Goal: Task Accomplishment & Management: Use online tool/utility

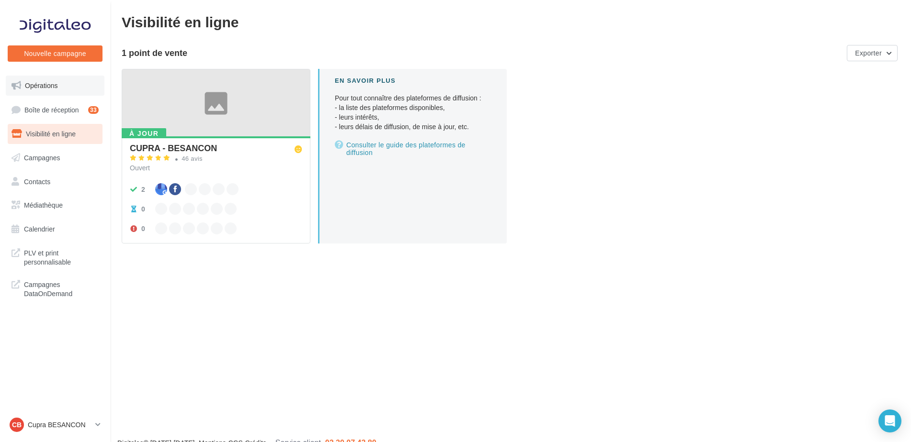
click at [43, 79] on link "Opérations" at bounding box center [55, 86] width 99 height 20
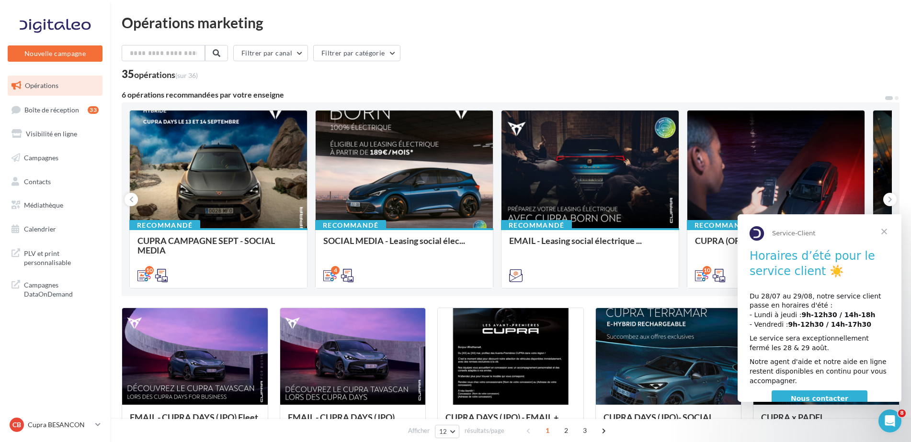
click at [886, 227] on span "Fermer" at bounding box center [884, 232] width 34 height 34
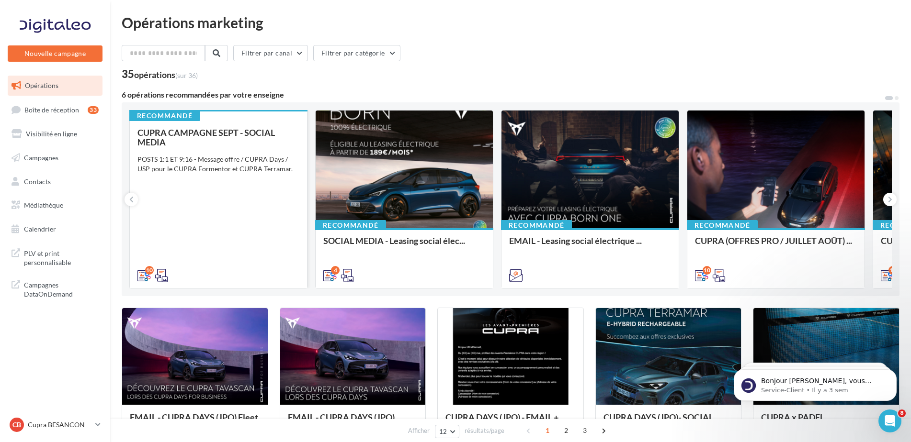
click at [217, 233] on div "CUPRA CAMPAGNE SEPT - SOCIAL MEDIA POSTS 1:1 ET 9:16 - Message offre / CUPRA Da…" at bounding box center [218, 204] width 162 height 152
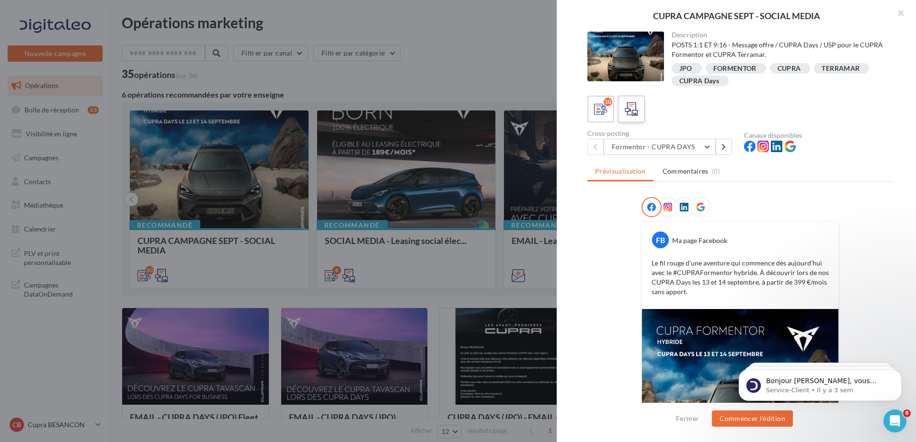
click at [639, 102] on div at bounding box center [631, 110] width 18 height 18
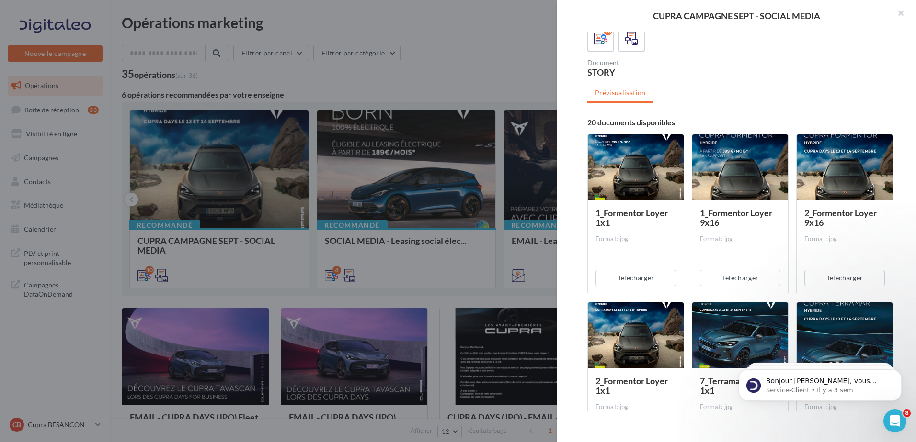
scroll to position [68, 0]
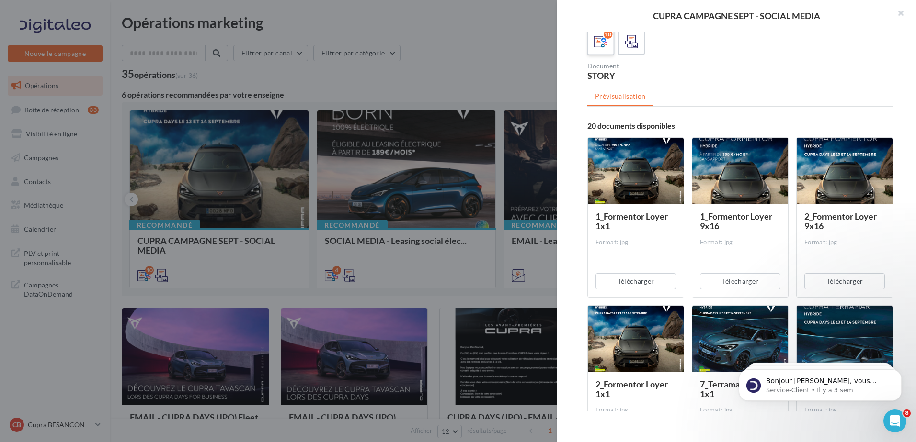
click at [601, 44] on icon at bounding box center [601, 42] width 14 height 14
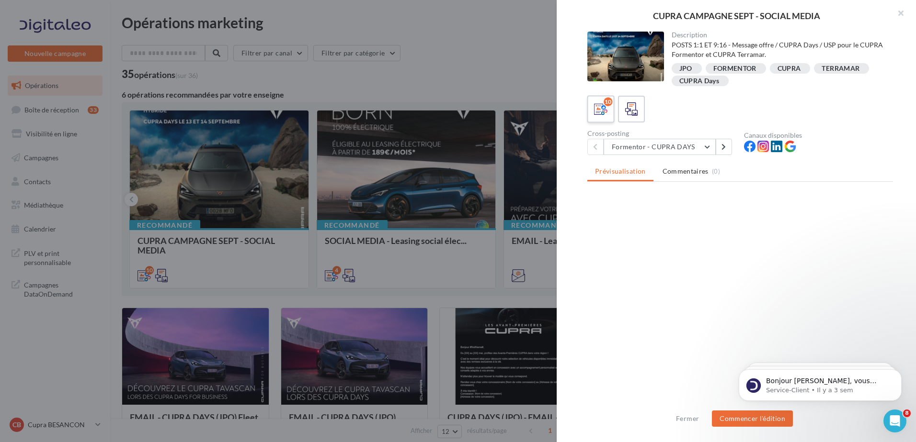
scroll to position [0, 0]
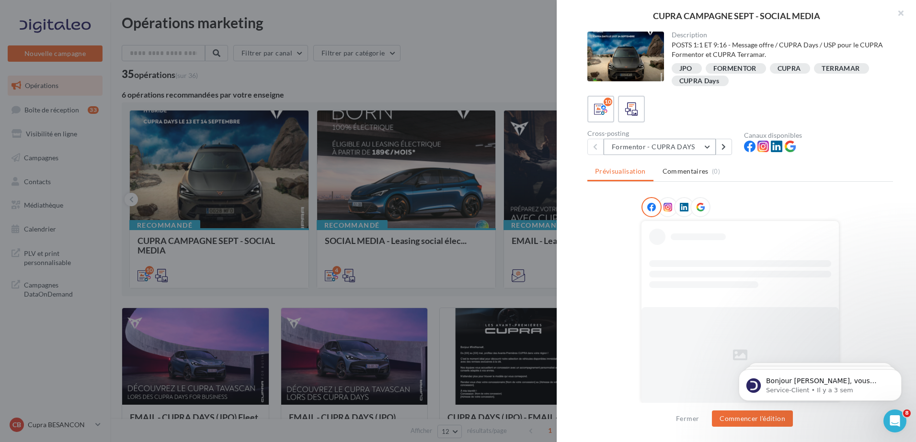
click at [676, 153] on button "Formentor - CUPRA DAYS" at bounding box center [659, 147] width 112 height 16
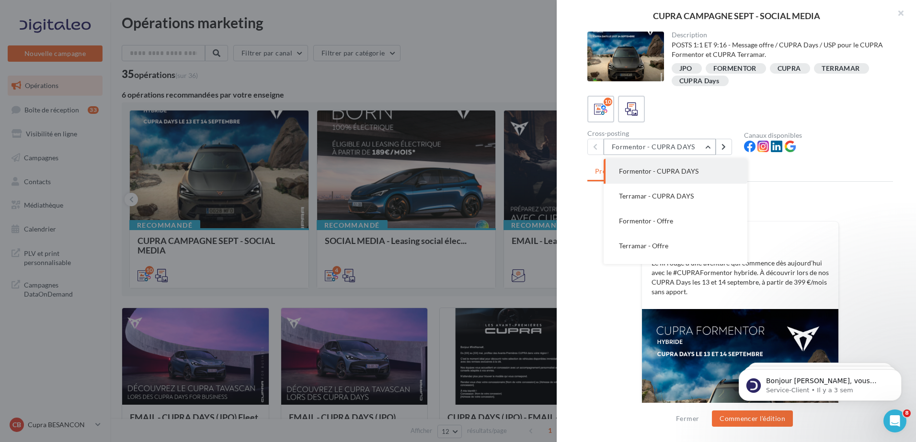
click at [676, 147] on button "Formentor - CUPRA DAYS" at bounding box center [659, 147] width 112 height 16
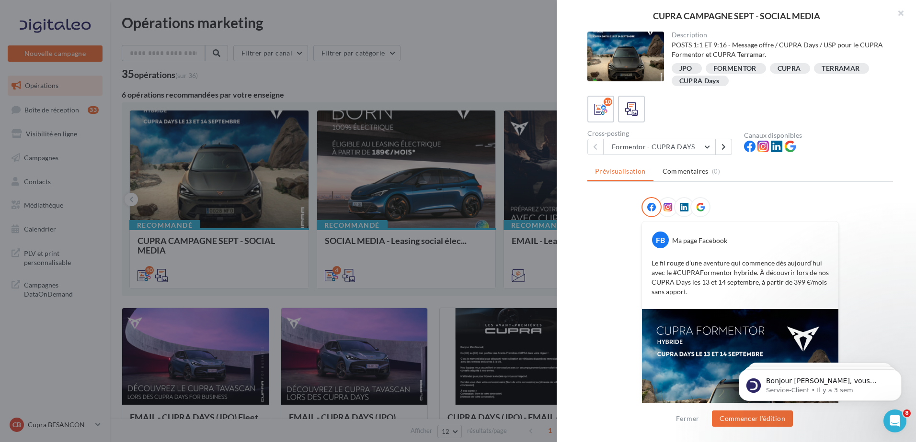
drag, startPoint x: 716, startPoint y: 241, endPoint x: 688, endPoint y: 242, distance: 28.3
click at [631, 112] on icon at bounding box center [631, 109] width 14 height 14
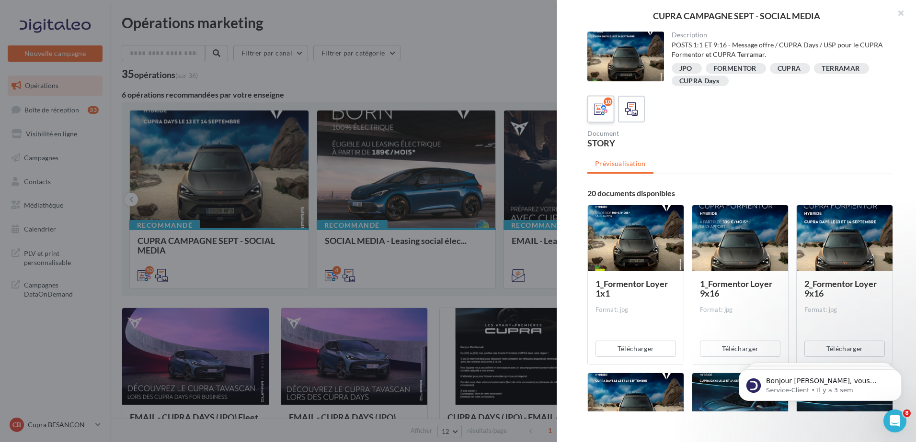
click at [606, 110] on icon at bounding box center [601, 109] width 14 height 14
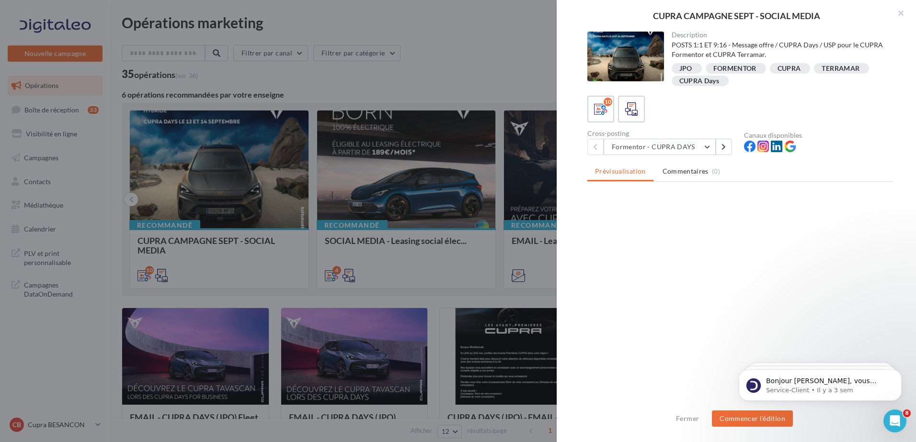
click at [448, 214] on div at bounding box center [458, 221] width 916 height 442
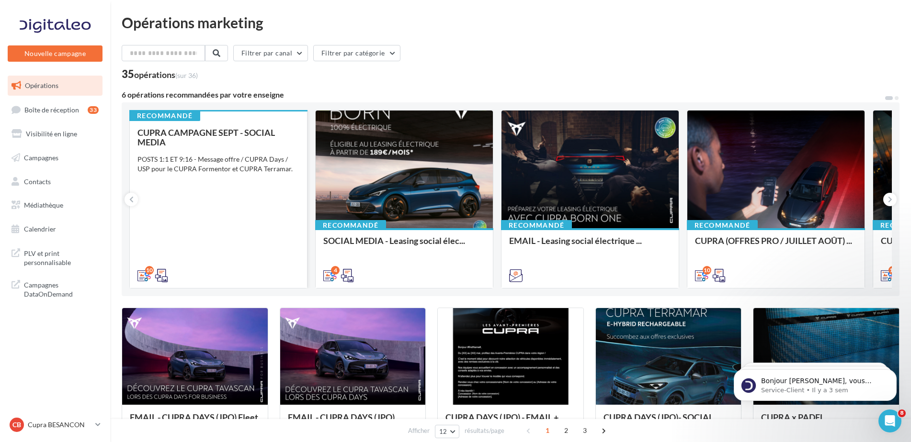
click at [191, 236] on div "CUPRA CAMPAGNE SEPT - SOCIAL MEDIA POSTS 1:1 ET 9:16 - Message offre / CUPRA Da…" at bounding box center [218, 204] width 162 height 152
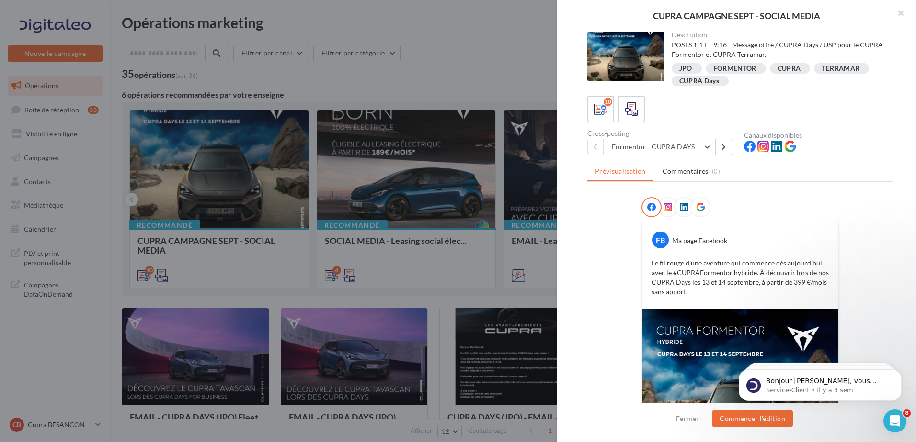
click at [685, 65] on div "JPO" at bounding box center [685, 68] width 13 height 7
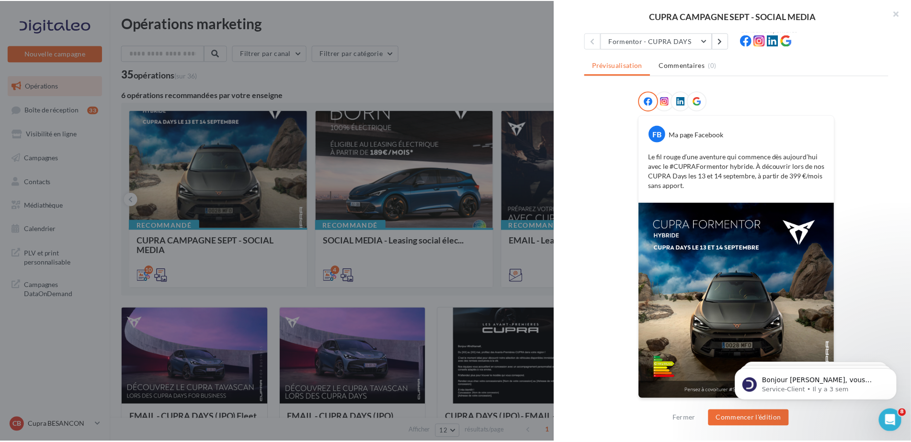
scroll to position [107, 0]
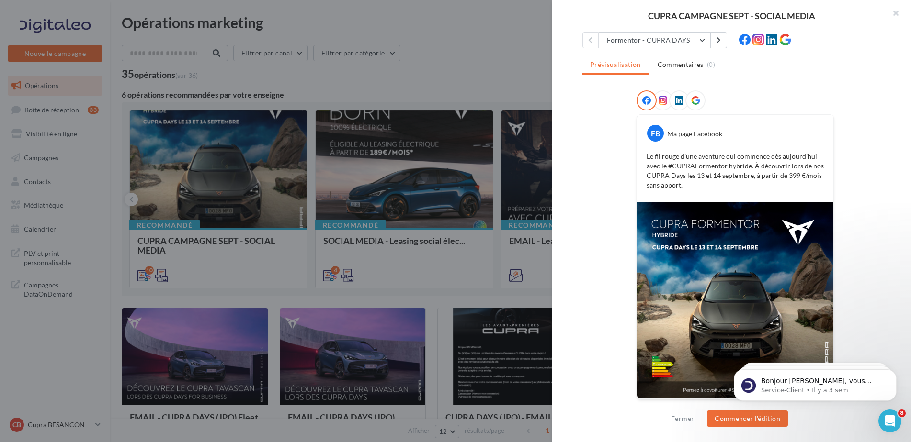
click at [544, 275] on div at bounding box center [455, 221] width 911 height 442
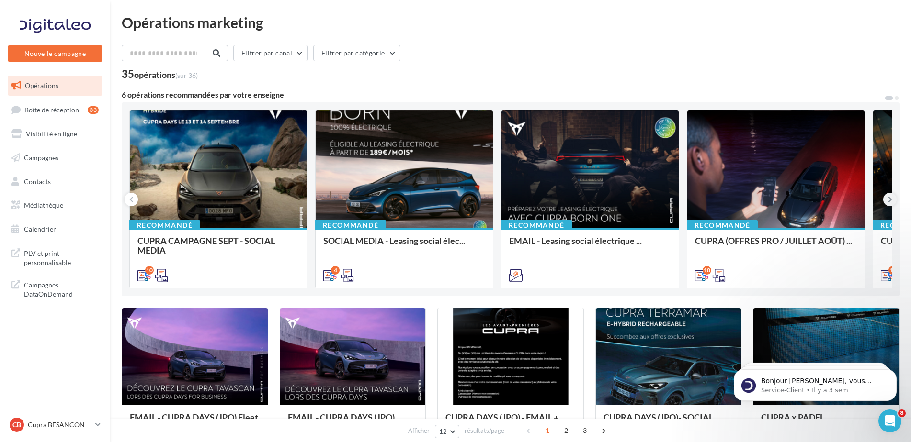
click at [889, 204] on icon at bounding box center [890, 200] width 4 height 10
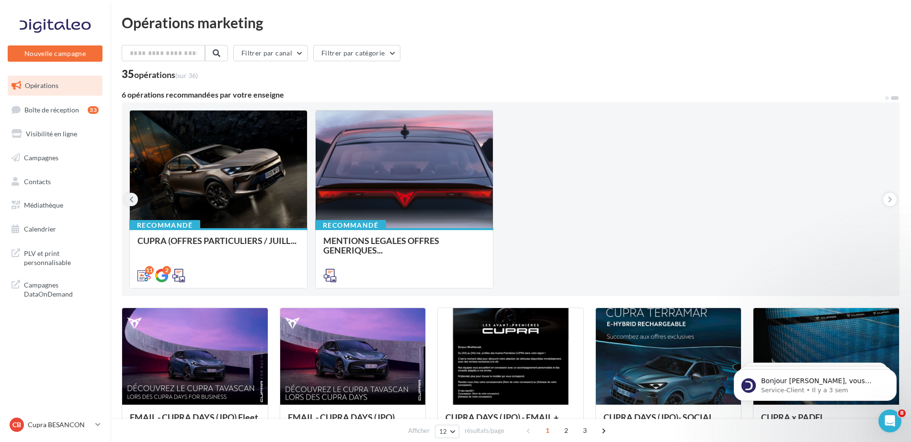
click at [133, 203] on icon at bounding box center [131, 200] width 4 height 10
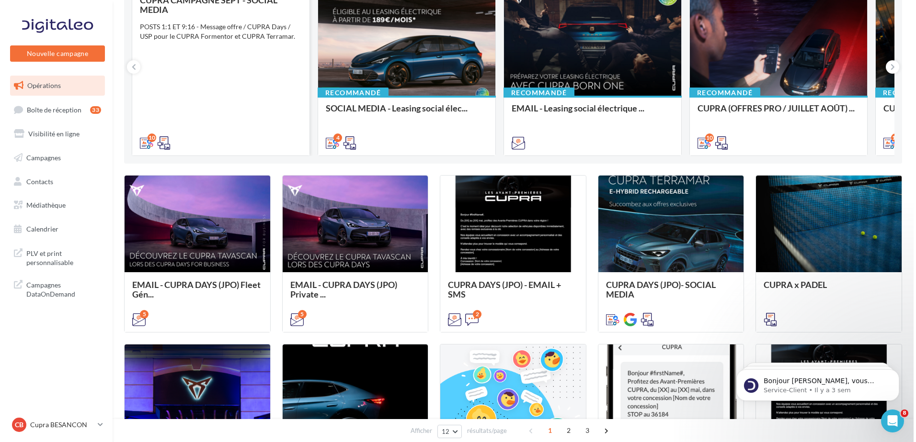
scroll to position [144, 0]
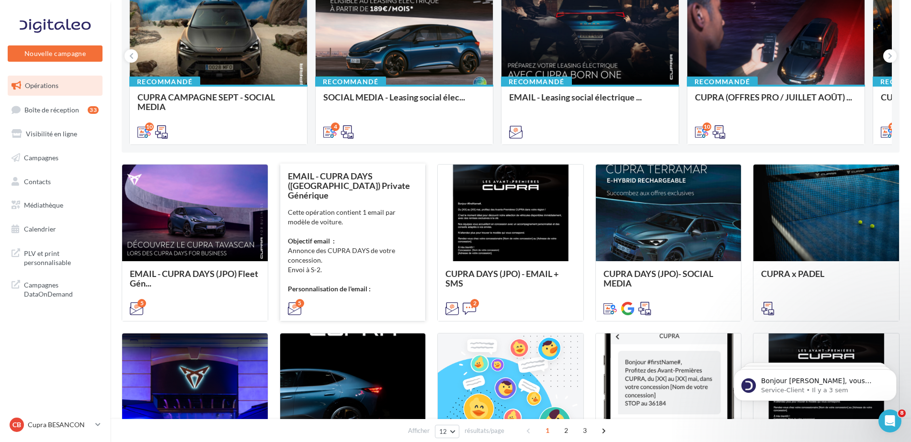
click at [313, 248] on div "Cette opération contient 1 email par modèle de voiture. Objectif email : Annonc…" at bounding box center [353, 251] width 130 height 86
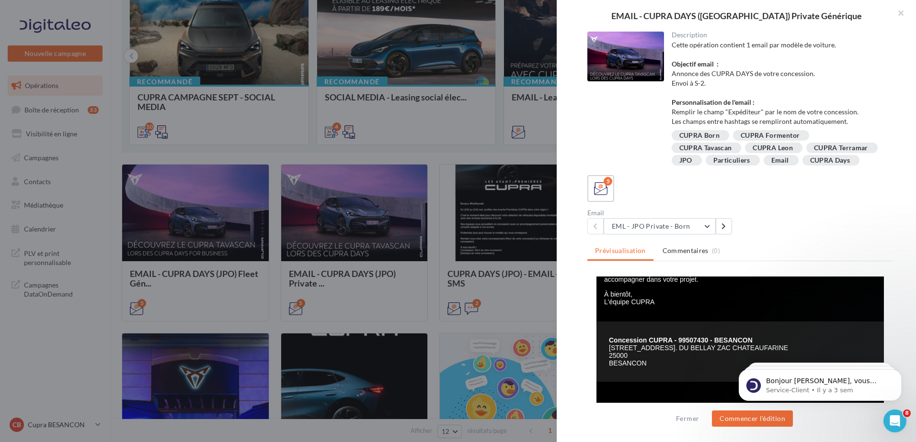
scroll to position [264, 0]
click at [600, 196] on icon at bounding box center [601, 189] width 14 height 14
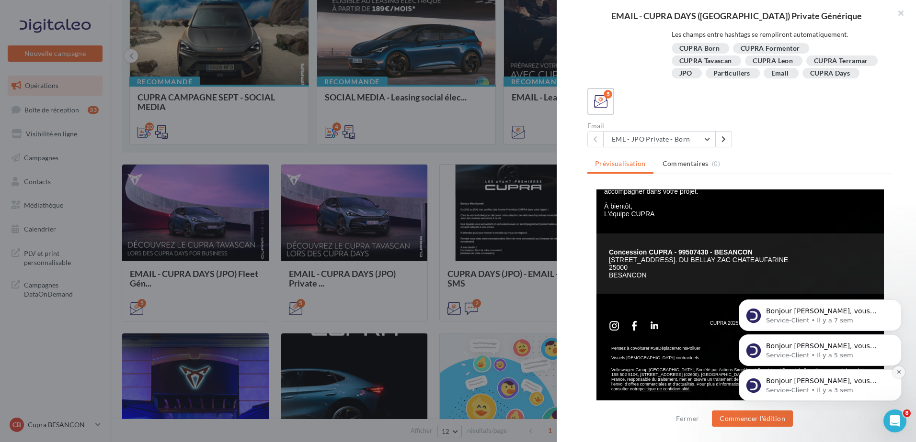
click at [901, 373] on button "Dismiss notification" at bounding box center [898, 372] width 12 height 12
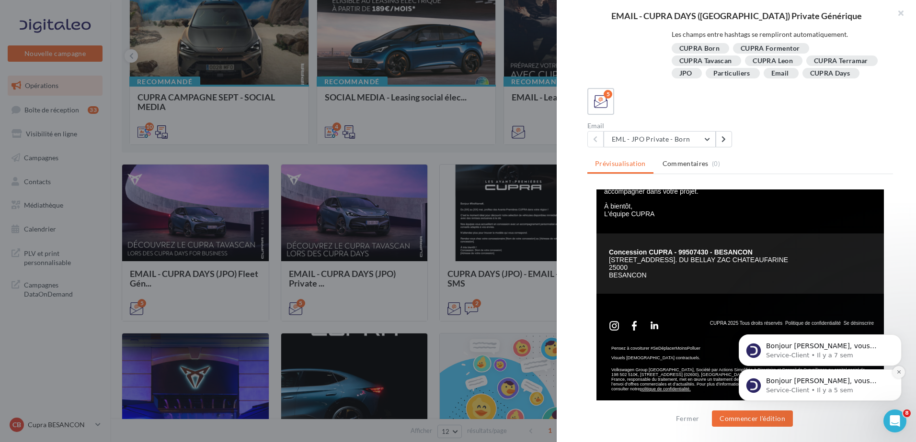
click at [896, 373] on icon "Dismiss notification" at bounding box center [898, 372] width 5 height 5
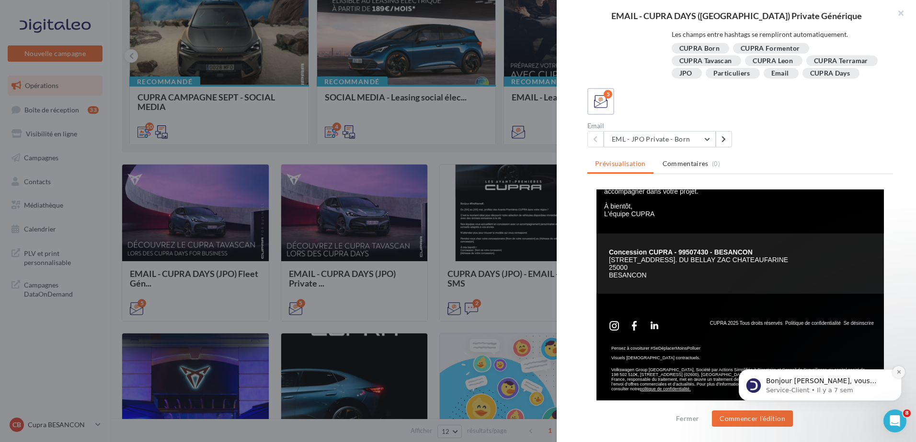
click at [895, 370] on button "Dismiss notification" at bounding box center [898, 372] width 12 height 12
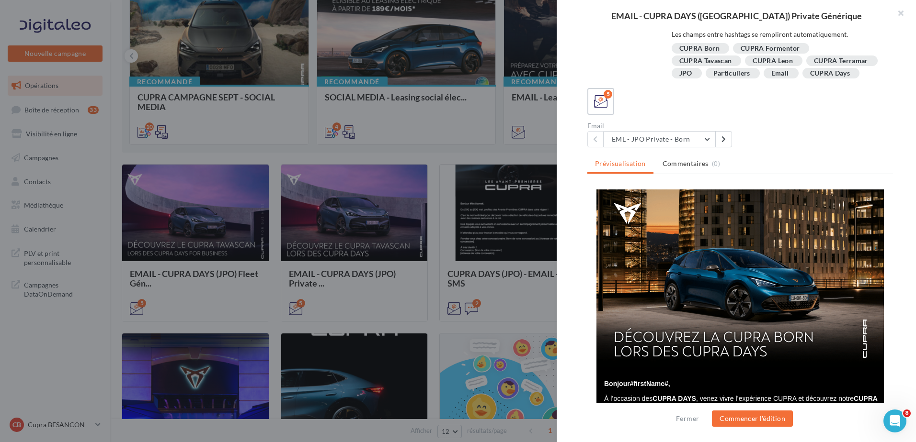
scroll to position [0, 0]
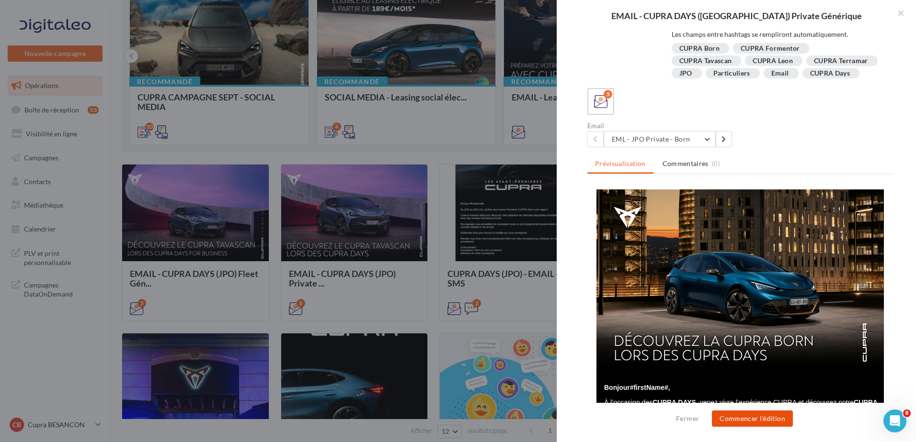
click at [763, 421] on button "Commencer l'édition" at bounding box center [752, 419] width 81 height 16
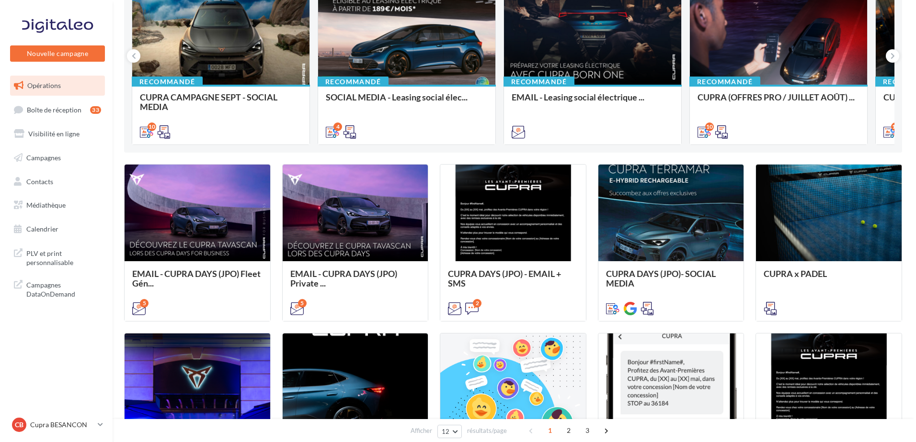
scroll to position [144, 0]
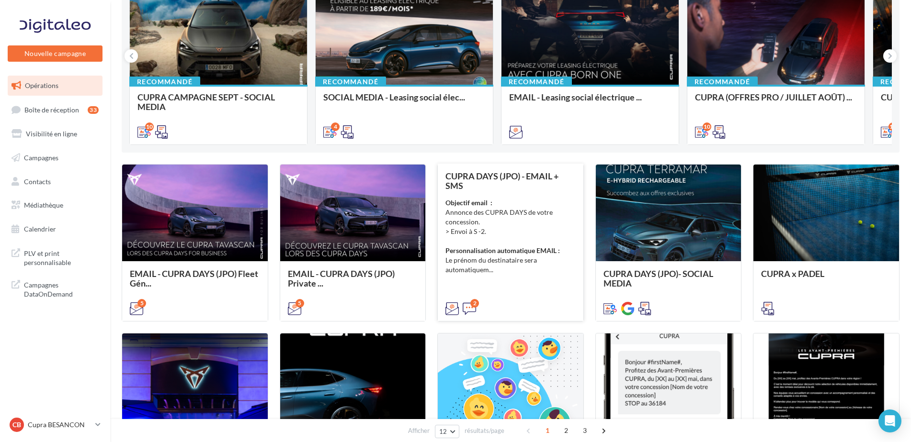
click at [510, 268] on div "Objectif email : Annonce des CUPRA DAYS de votre concession. > Envoi à S -2. Pe…" at bounding box center [510, 236] width 130 height 77
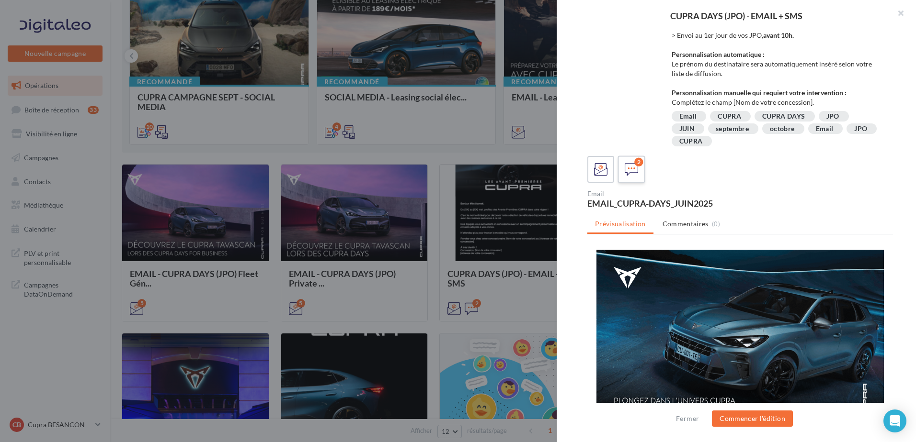
click at [628, 167] on icon at bounding box center [631, 170] width 14 height 14
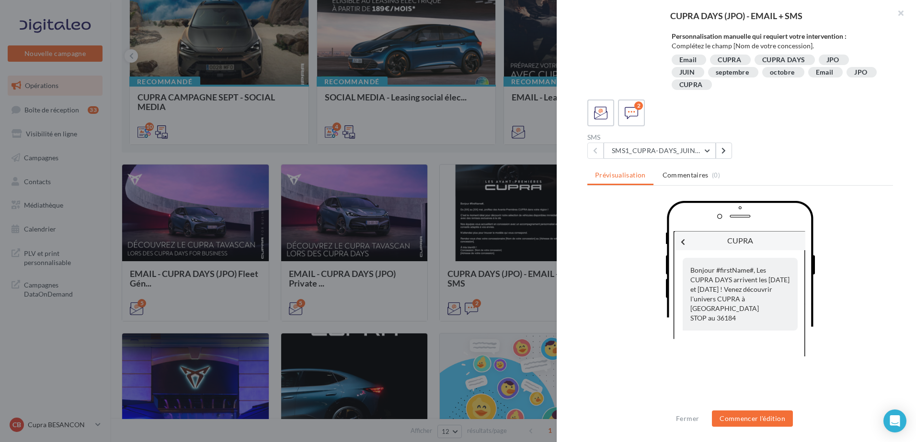
scroll to position [212, 0]
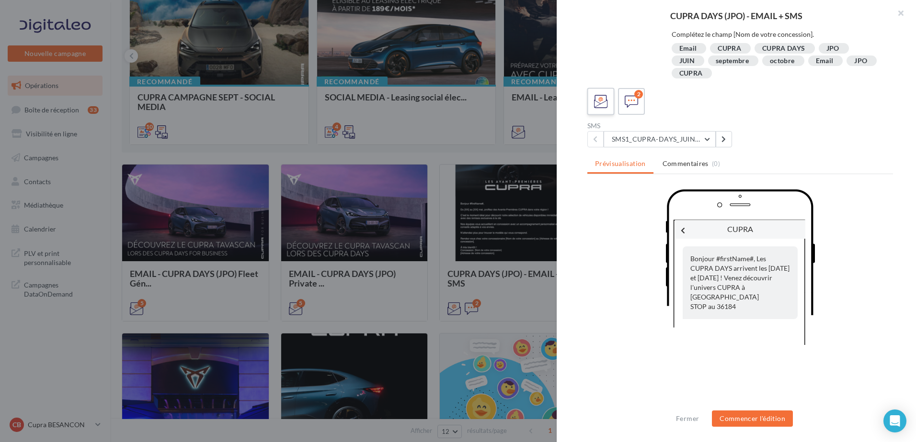
click at [608, 108] on div at bounding box center [601, 102] width 18 height 18
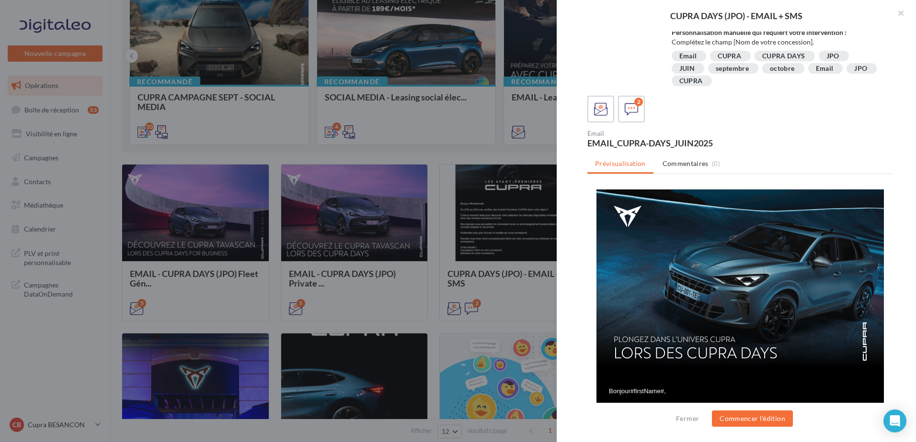
scroll to position [0, 0]
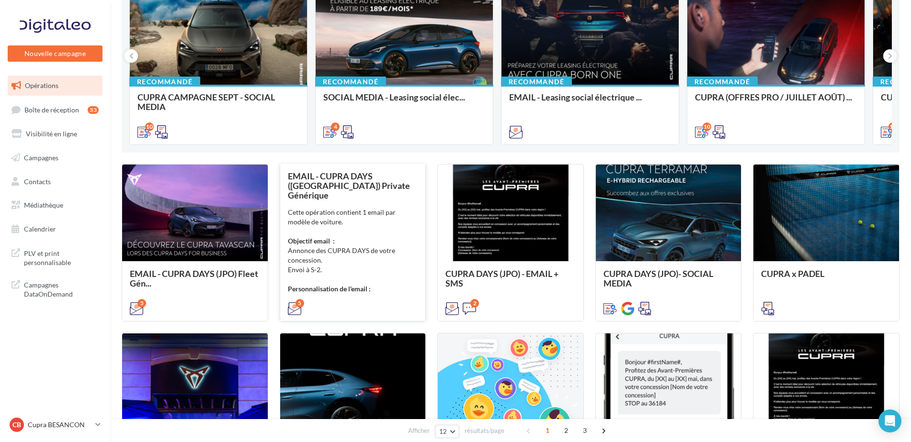
click at [393, 253] on div "Cette opération contient 1 email par modèle de voiture. Objectif email : Annonc…" at bounding box center [353, 251] width 130 height 86
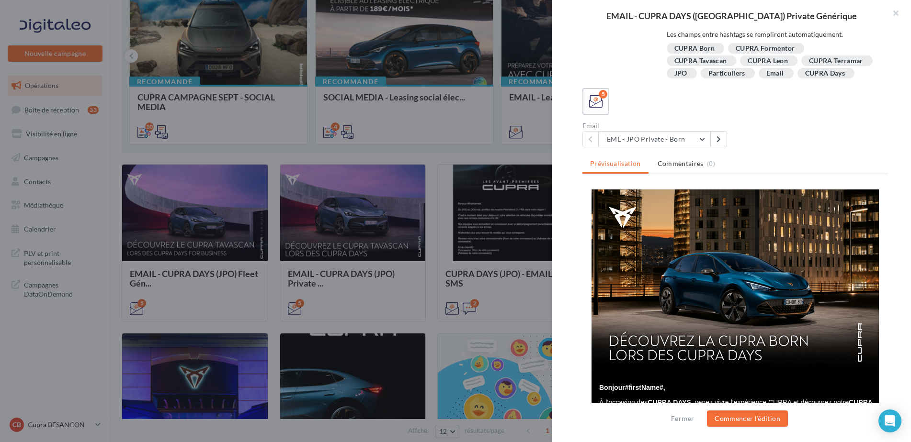
click at [451, 247] on div at bounding box center [455, 221] width 911 height 442
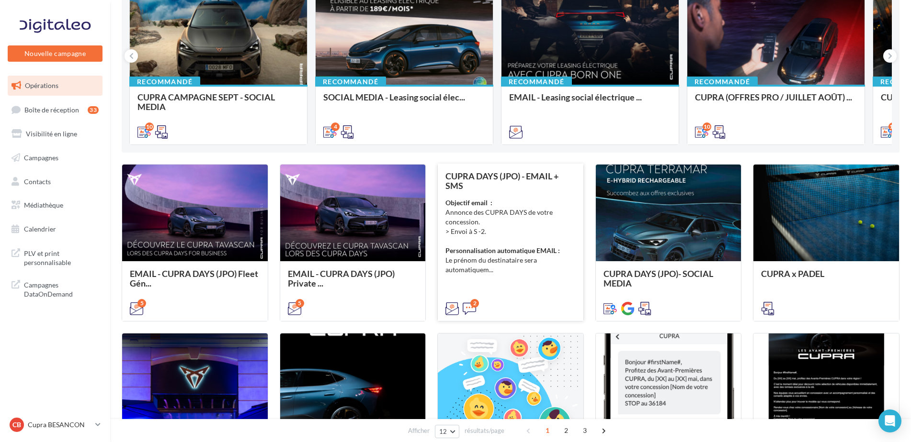
click at [508, 230] on div "Objectif email : Annonce des CUPRA DAYS de votre concession. > Envoi à S -2. Pe…" at bounding box center [510, 236] width 130 height 77
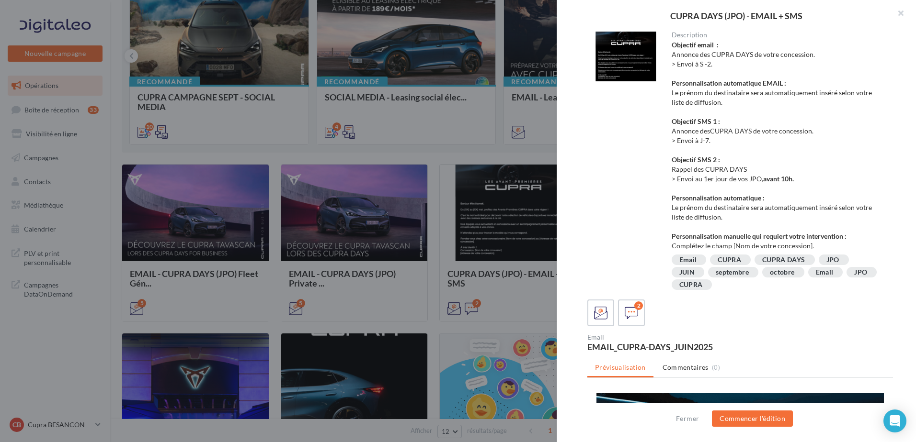
click at [636, 63] on div at bounding box center [625, 57] width 77 height 50
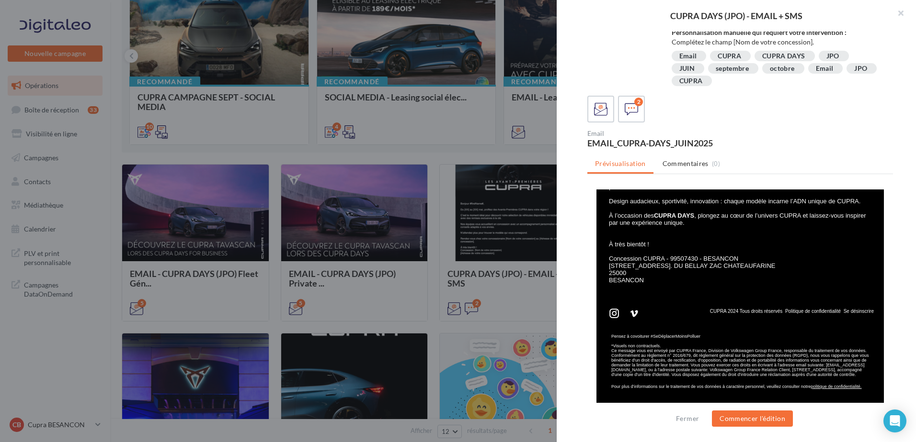
scroll to position [236, 0]
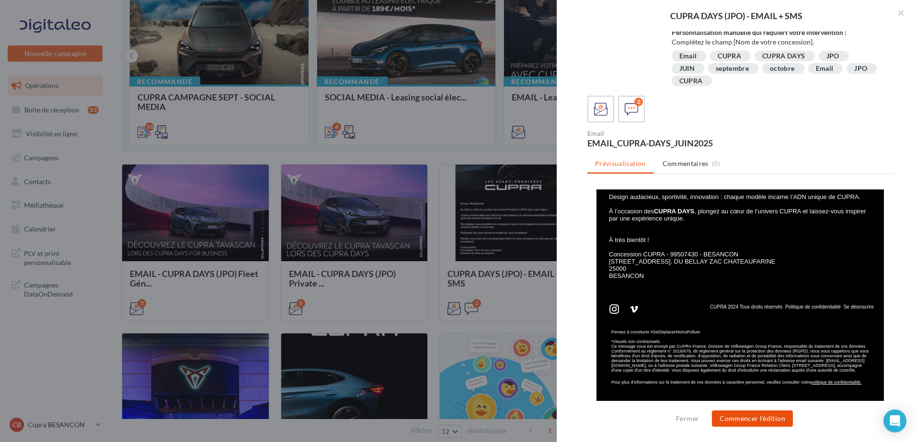
click at [780, 420] on button "Commencer l'édition" at bounding box center [752, 419] width 81 height 16
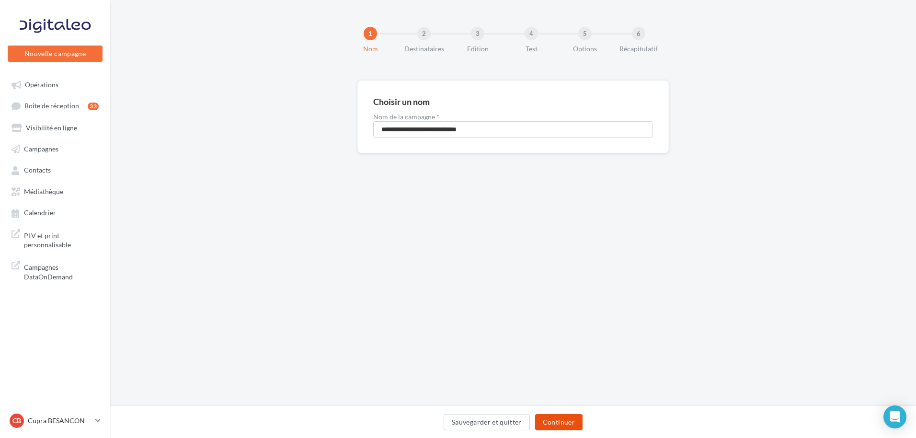
click at [557, 421] on button "Continuer" at bounding box center [558, 422] width 47 height 16
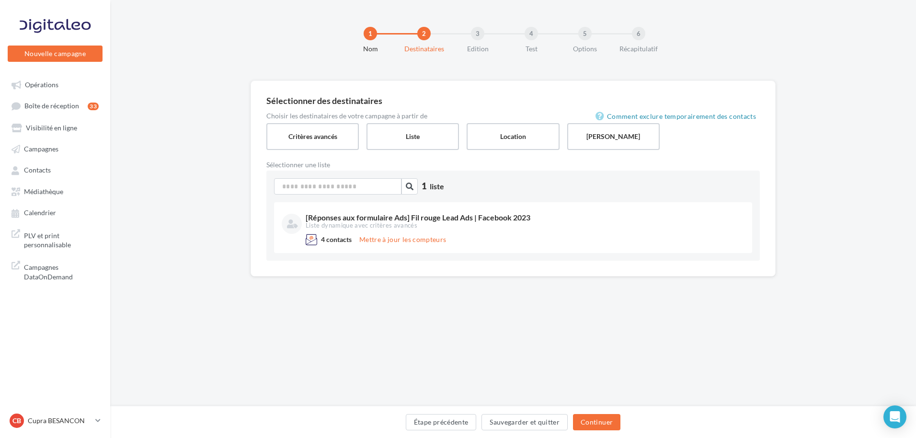
click at [479, 34] on div "3" at bounding box center [477, 33] width 13 height 13
click at [598, 415] on button "Continuer" at bounding box center [596, 422] width 47 height 16
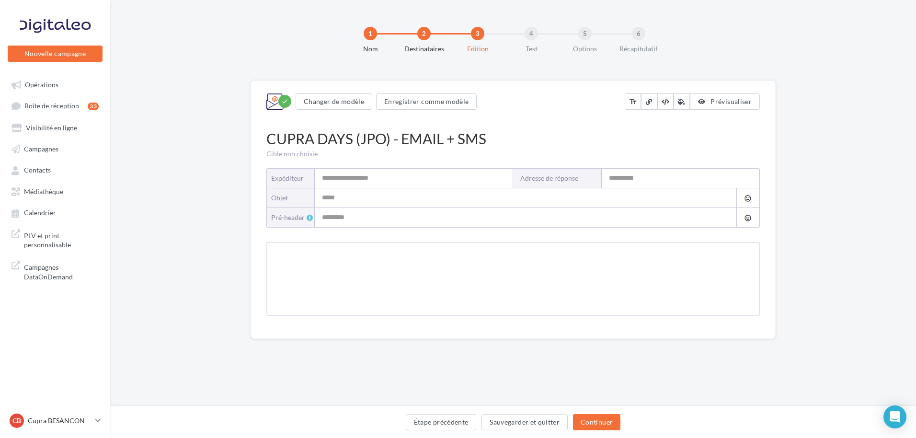
type input "**********"
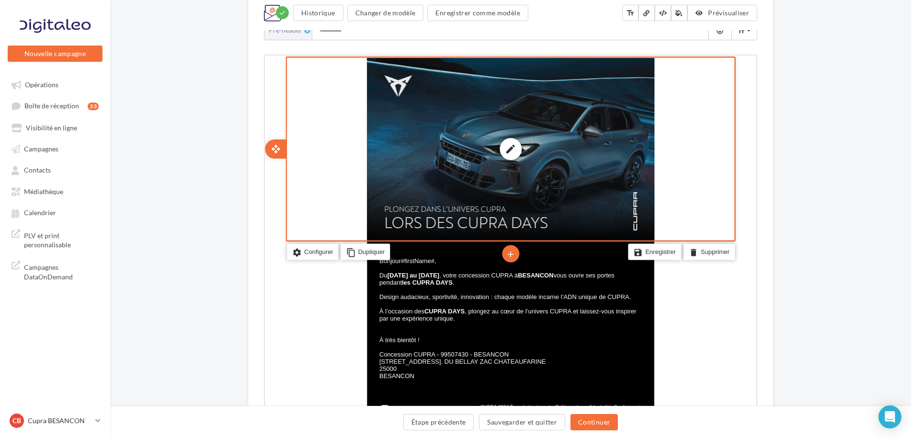
scroll to position [192, 0]
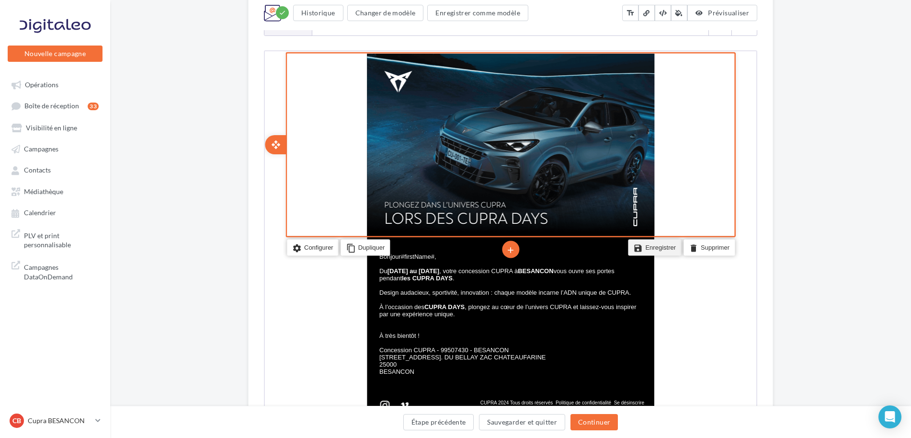
click at [647, 243] on li "save Enregistrer" at bounding box center [653, 246] width 53 height 16
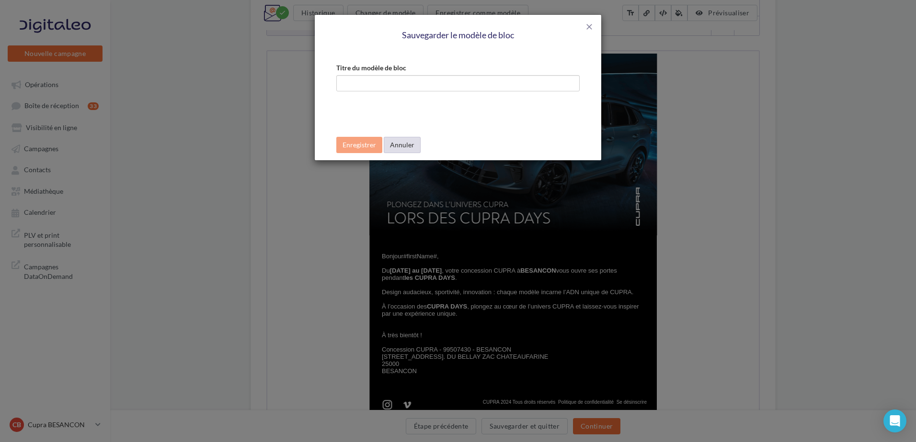
click at [403, 143] on button "Annuler" at bounding box center [402, 145] width 37 height 16
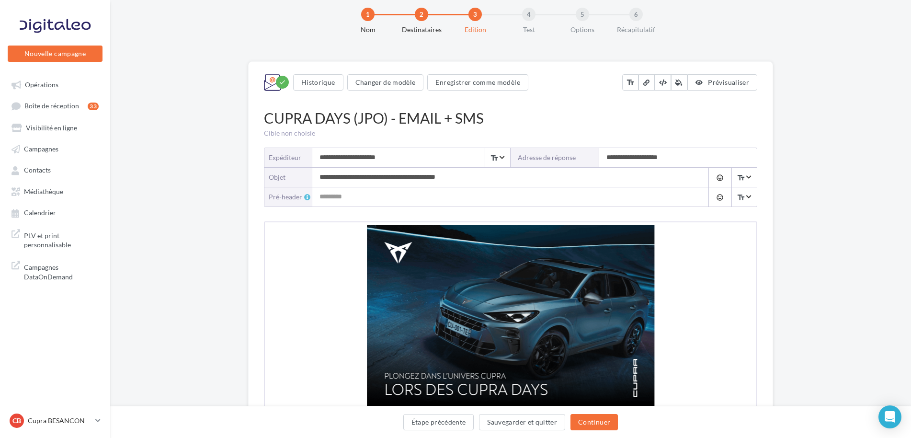
scroll to position [144, 0]
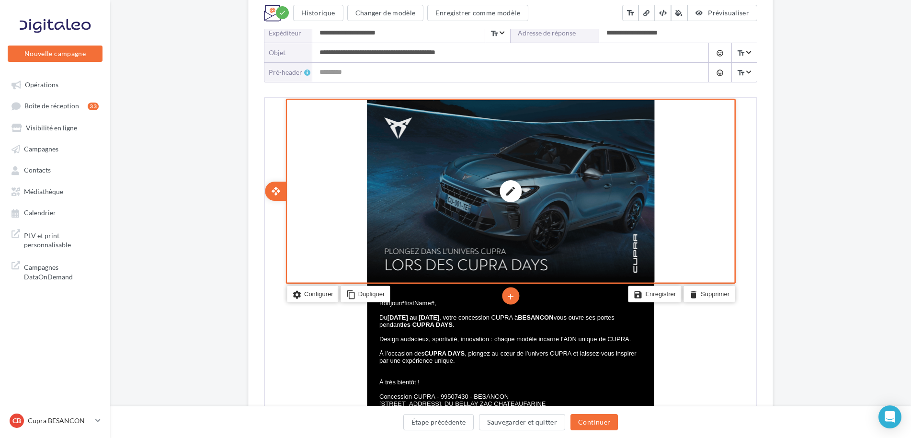
drag, startPoint x: 574, startPoint y: 176, endPoint x: 552, endPoint y: 193, distance: 28.3
drag, startPoint x: 552, startPoint y: 193, endPoint x: 540, endPoint y: 217, distance: 26.6
click at [540, 217] on div "edit photo_library rounded_corner crop link style" at bounding box center [509, 190] width 287 height 182
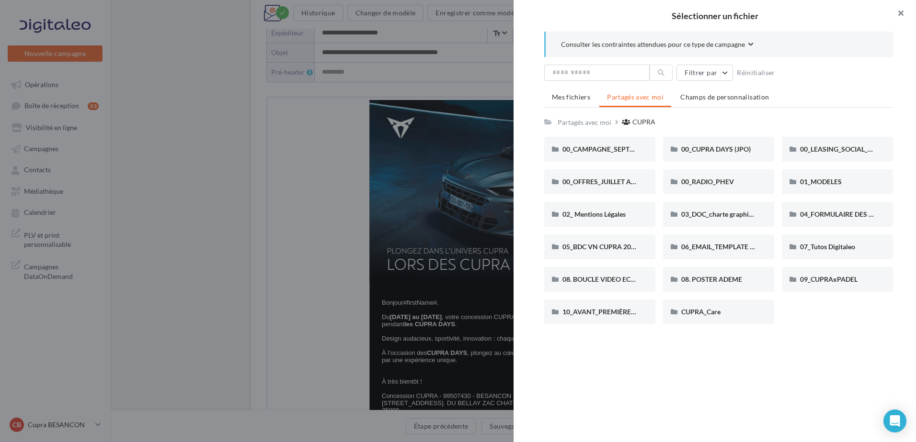
click at [900, 13] on button "button" at bounding box center [896, 14] width 38 height 29
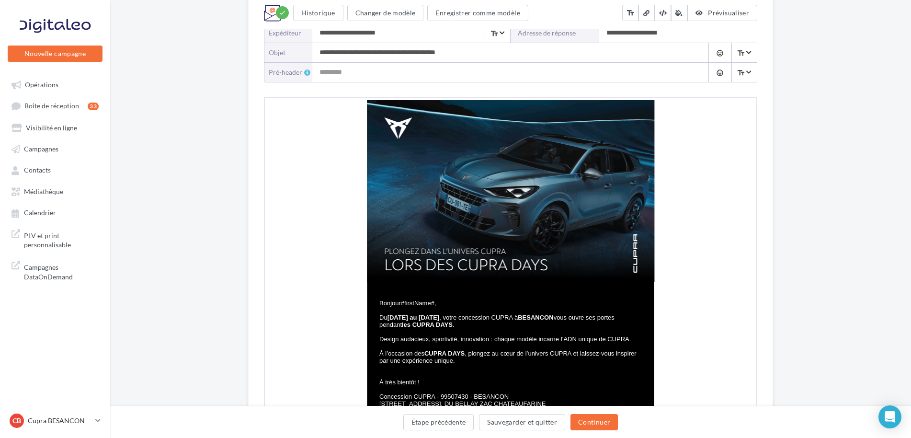
drag, startPoint x: 150, startPoint y: 136, endPoint x: 179, endPoint y: 234, distance: 101.7
click at [179, 234] on div "**********" at bounding box center [510, 297] width 801 height 721
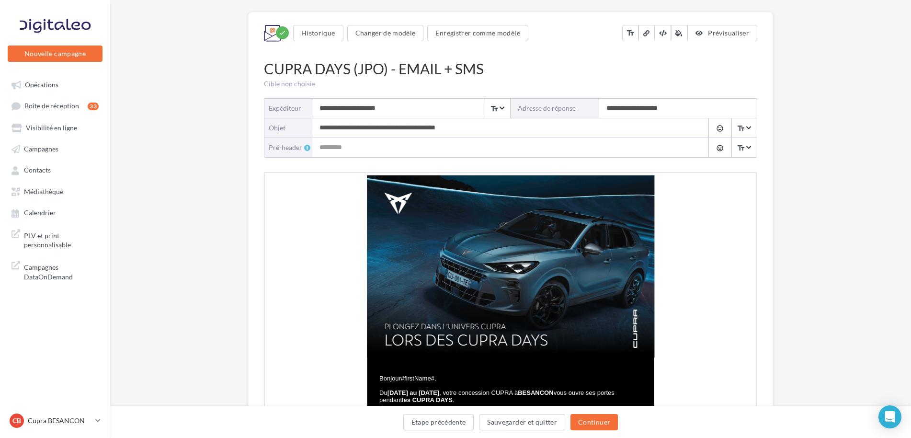
scroll to position [54, 0]
